Goal: Information Seeking & Learning: Learn about a topic

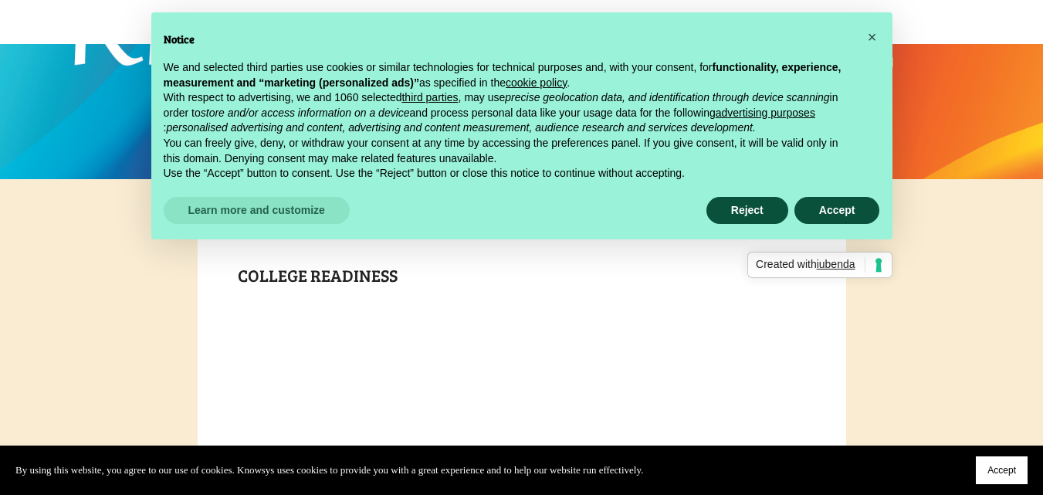
scroll to position [154, 0]
click at [875, 31] on span "×" at bounding box center [872, 37] width 9 height 17
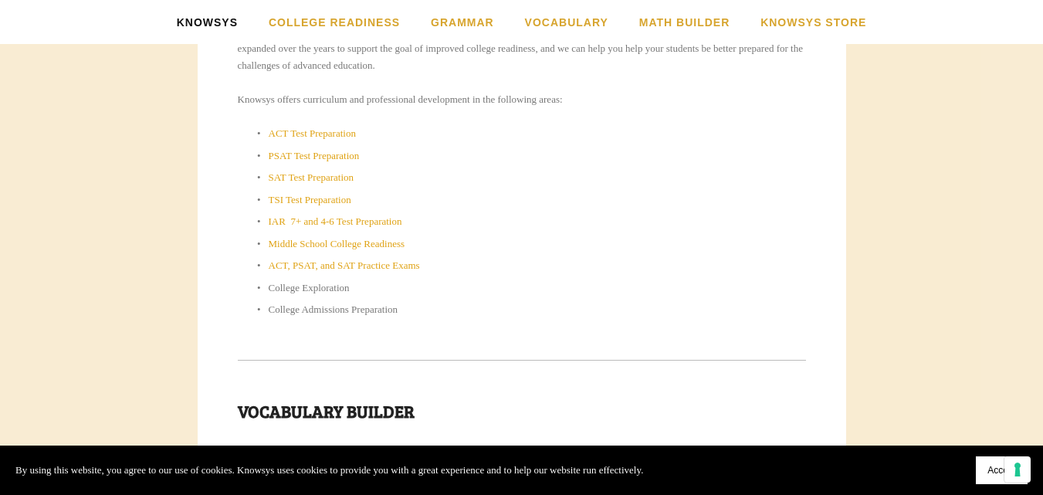
scroll to position [772, 0]
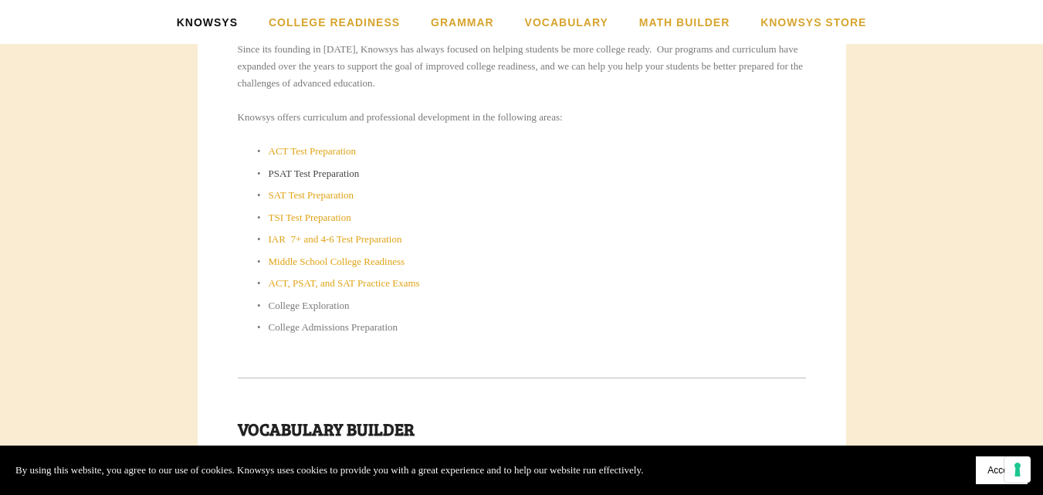
click at [343, 171] on link "PSAT Test Preparation" at bounding box center [314, 174] width 91 height 12
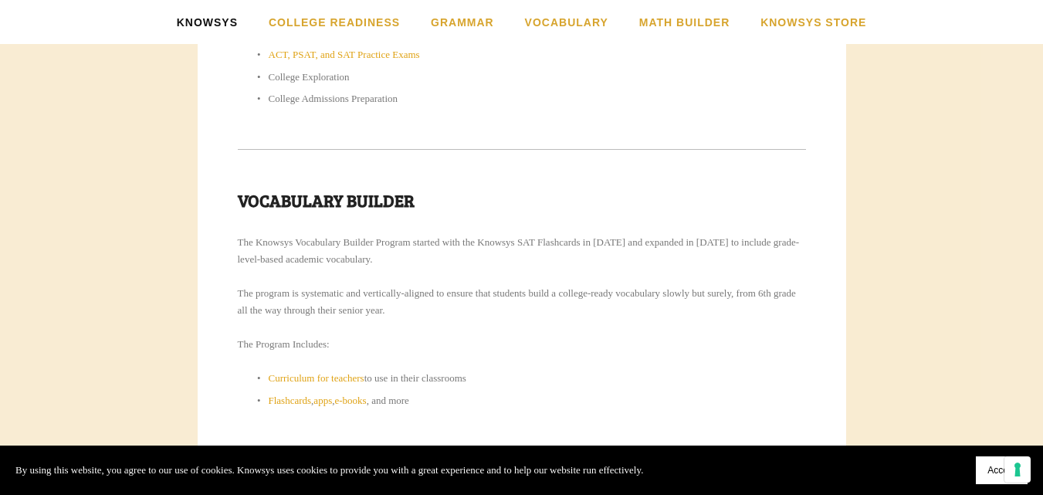
scroll to position [1081, 0]
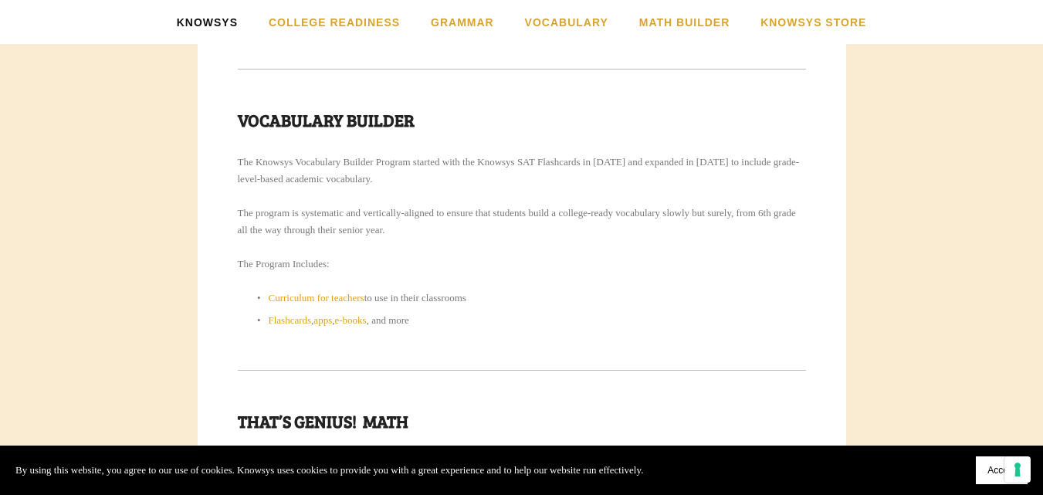
click at [444, 178] on p "The Knowsys Vocabulary Builder Program started with the Knowsys SAT Flashcards …" at bounding box center [522, 171] width 568 height 34
click at [435, 177] on p "The Knowsys Vocabulary Builder Program started with the Knowsys SAT Flashcards …" at bounding box center [522, 171] width 568 height 34
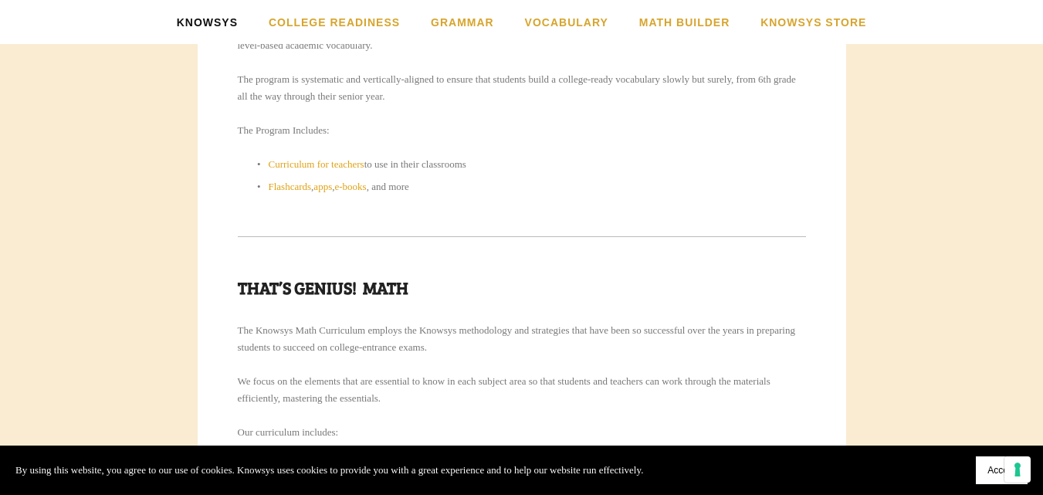
scroll to position [1236, 0]
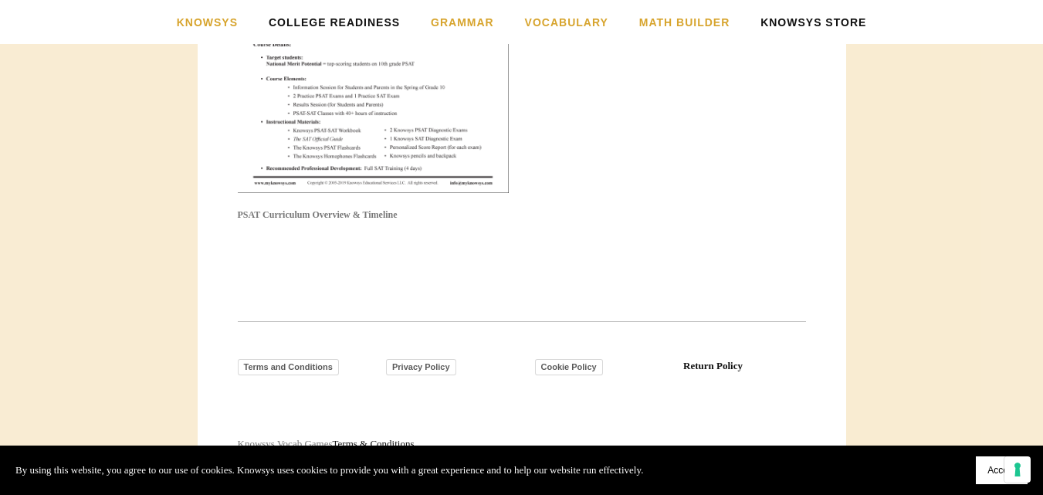
scroll to position [1790, 0]
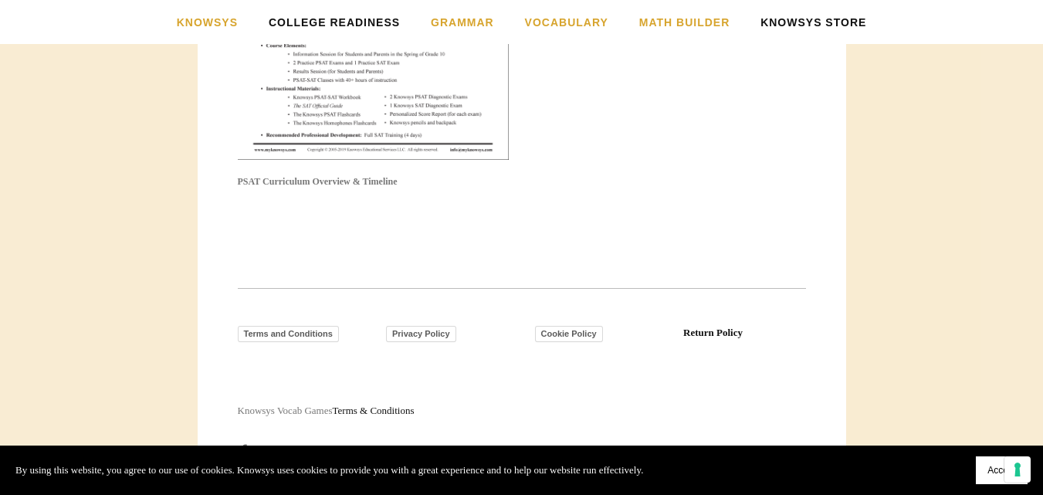
click at [791, 25] on link "Knowsys Store" at bounding box center [814, 22] width 106 height 44
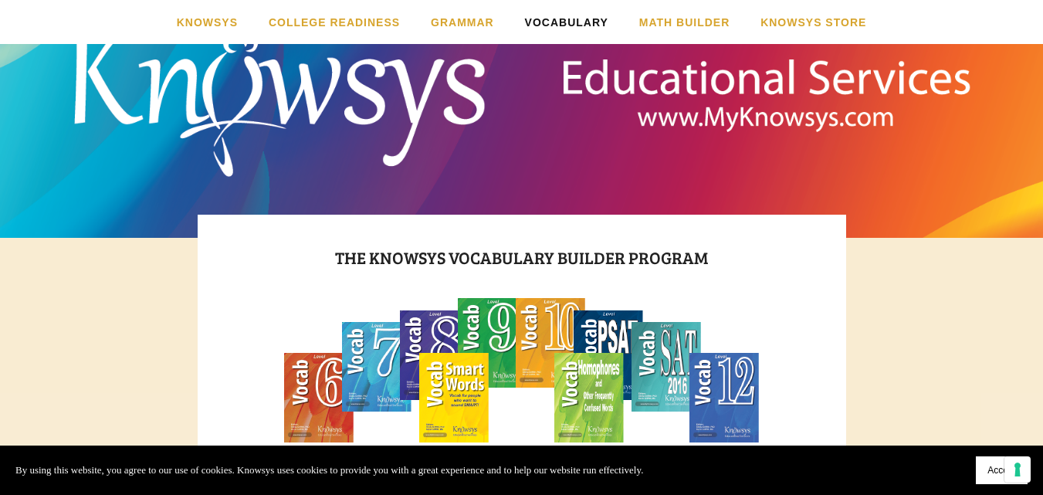
scroll to position [309, 0]
